Goal: Check status: Check status

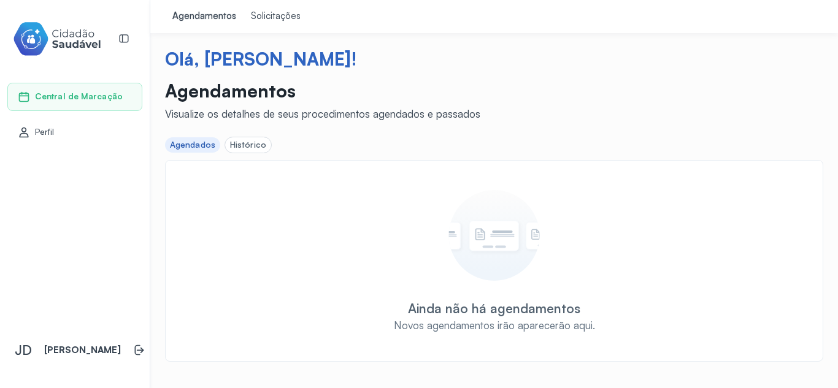
click at [278, 19] on div "Solicitações" at bounding box center [276, 16] width 50 height 12
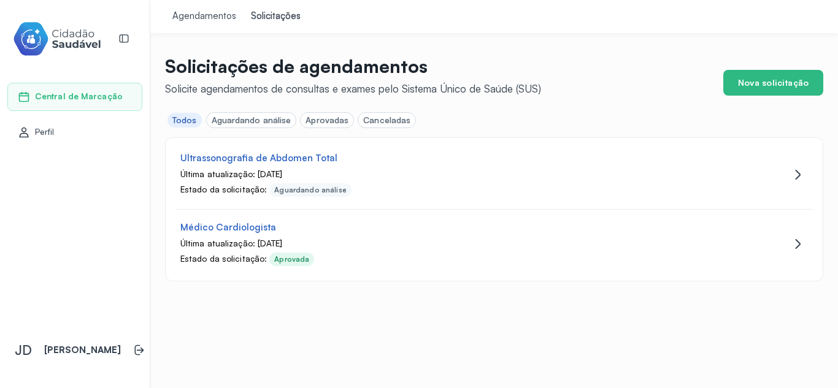
click at [268, 118] on div "Aguardando análise" at bounding box center [252, 120] width 80 height 10
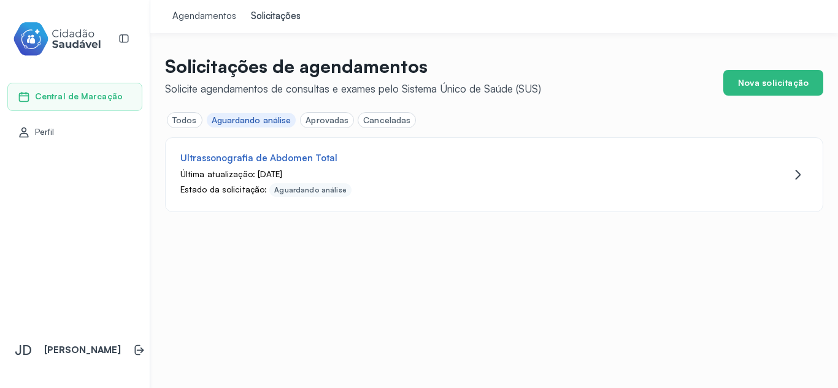
click at [326, 125] on div "Aprovadas" at bounding box center [326, 120] width 43 height 10
click at [383, 124] on div "Canceladas" at bounding box center [386, 120] width 47 height 10
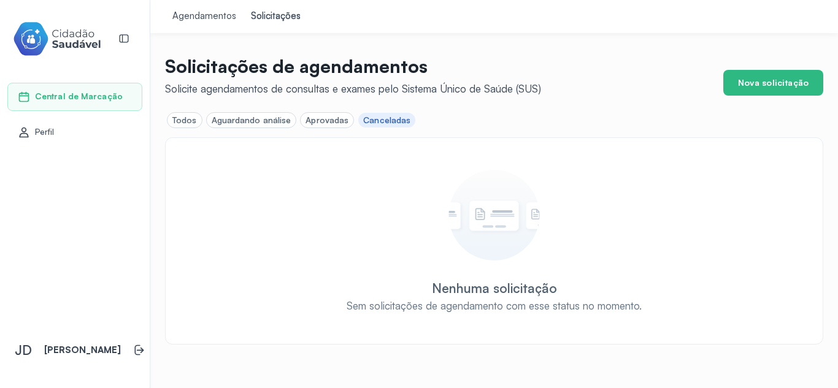
click at [186, 118] on div "Todos" at bounding box center [184, 120] width 25 height 10
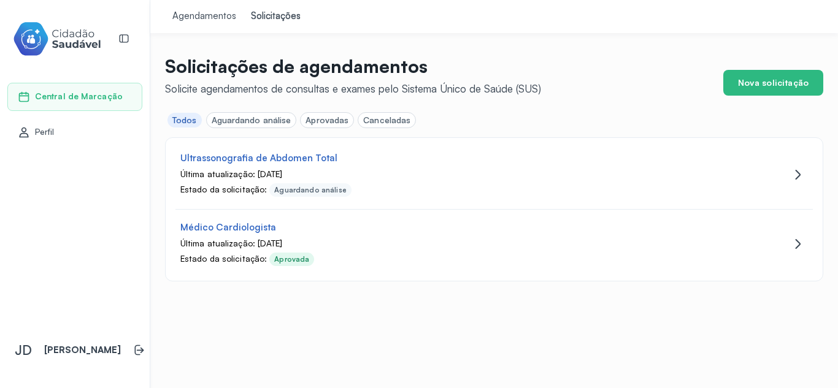
click at [205, 21] on div "Agendamentos" at bounding box center [204, 16] width 64 height 12
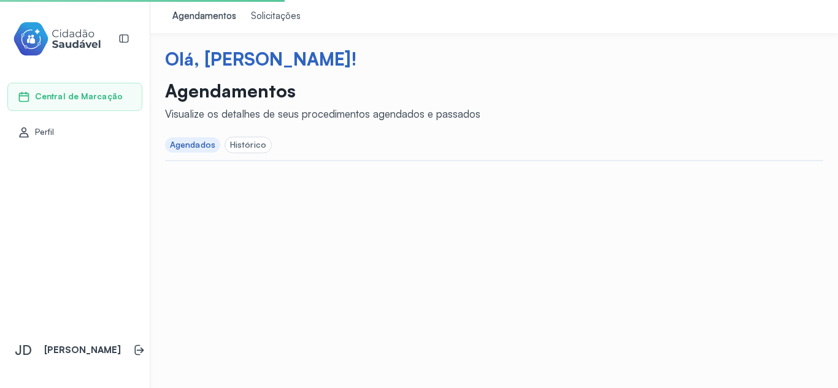
click at [243, 145] on div "Histórico" at bounding box center [248, 145] width 36 height 10
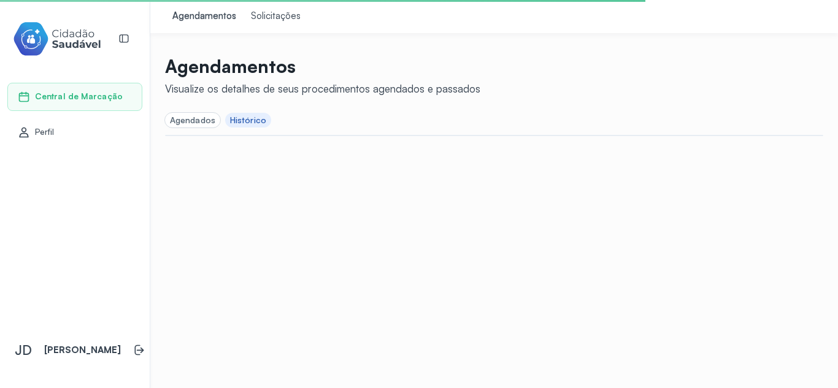
click at [190, 118] on div "Agendados" at bounding box center [192, 120] width 45 height 10
